Goal: Transaction & Acquisition: Purchase product/service

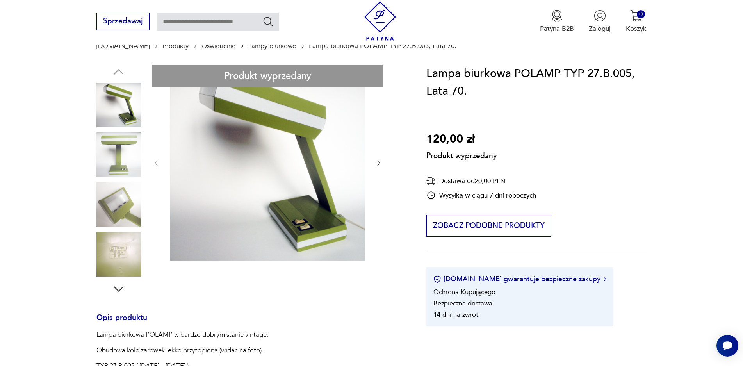
scroll to position [78, 0]
click at [121, 156] on div "Produkt wyprzedany Opis produktu Lampa biurkowa POLAMP w bardzo dobrym stanie v…" at bounding box center [249, 295] width 307 height 462
click at [114, 202] on div "Produkt wyprzedany Opis produktu Lampa biurkowa POLAMP w bardzo dobrym stanie v…" at bounding box center [249, 295] width 307 height 462
click at [115, 202] on div "Produkt wyprzedany Opis produktu Lampa biurkowa POLAMP w bardzo dobrym stanie v…" at bounding box center [249, 295] width 307 height 462
click at [380, 164] on div "Produkt wyprzedany Opis produktu Lampa biurkowa POLAMP w bardzo dobrym stanie v…" at bounding box center [249, 295] width 307 height 462
